Goal: Information Seeking & Learning: Learn about a topic

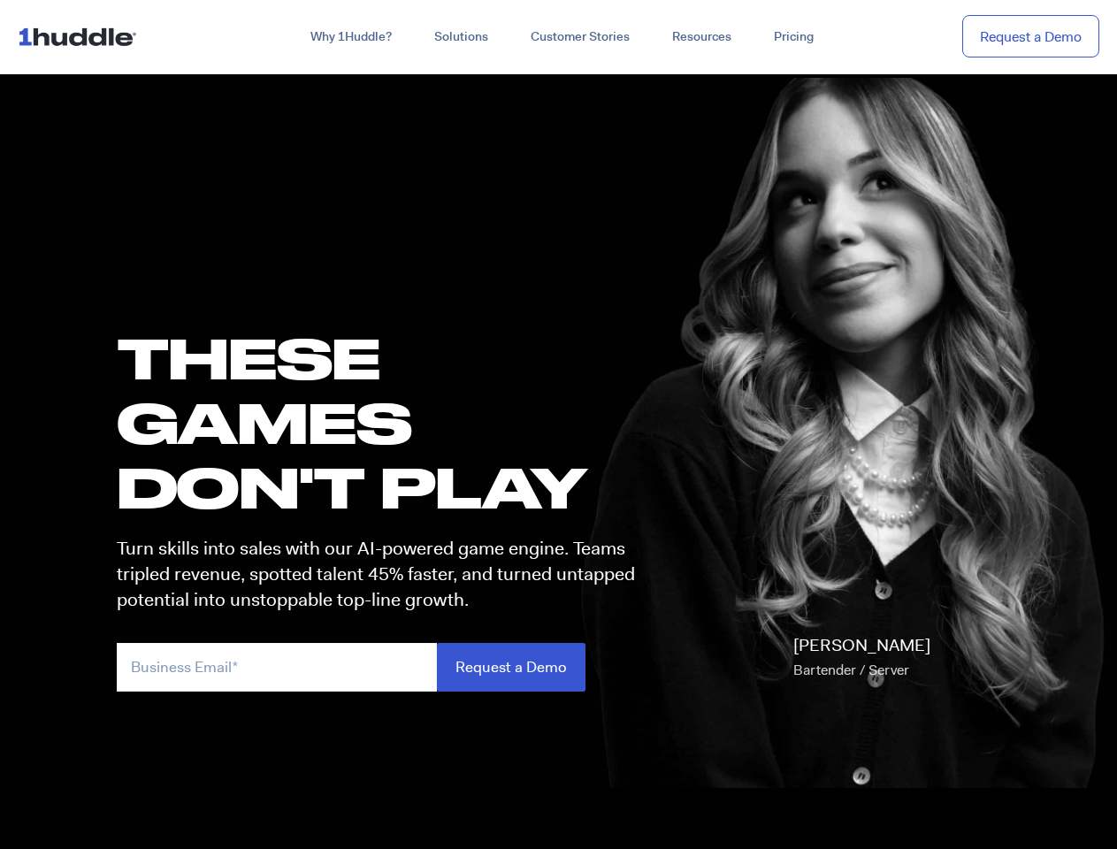
click at [558, 425] on h1 "these GAMES DON'T PLAY" at bounding box center [384, 423] width 534 height 195
click at [349, 37] on link "Why 1Huddle?" at bounding box center [351, 37] width 124 height 32
click at [460, 37] on link "Solutions" at bounding box center [461, 37] width 96 height 32
click at [701, 37] on link "Resources" at bounding box center [702, 37] width 102 height 32
click at [384, 667] on input "email" at bounding box center [277, 667] width 320 height 49
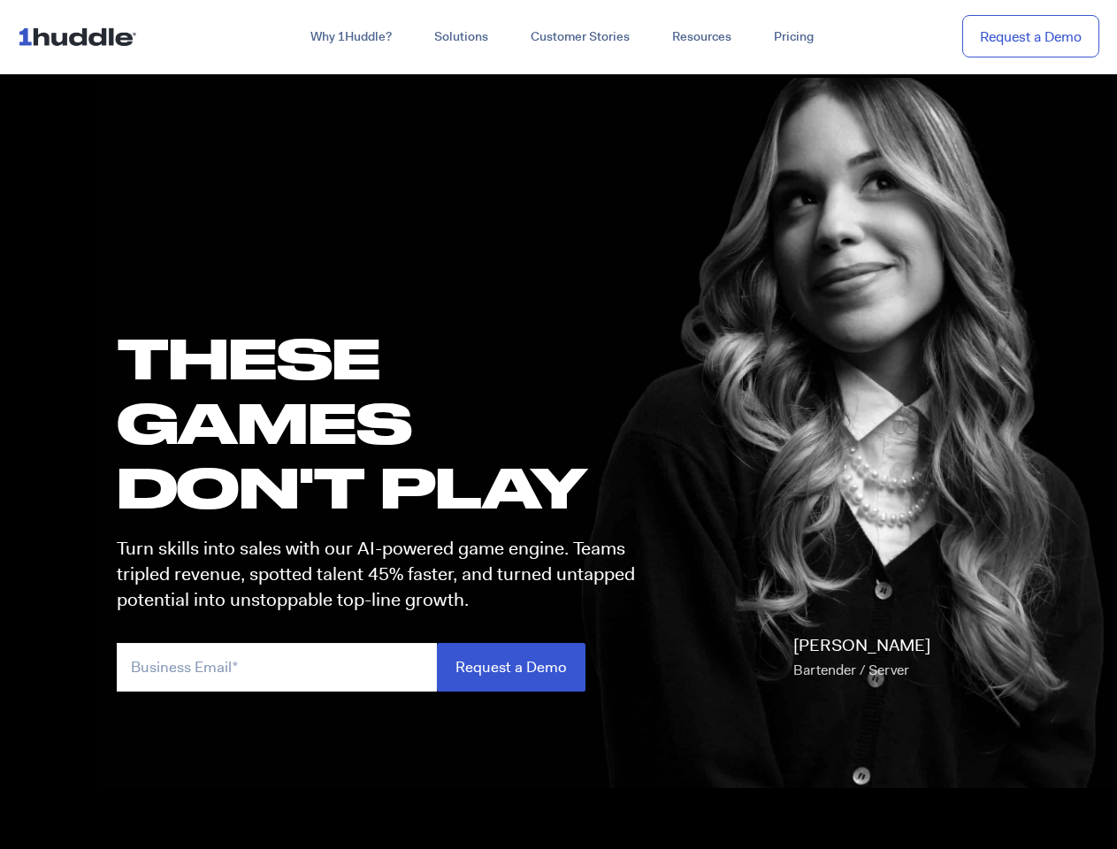
click at [510, 667] on input "Request a Demo" at bounding box center [511, 667] width 149 height 49
